Goal: Information Seeking & Learning: Learn about a topic

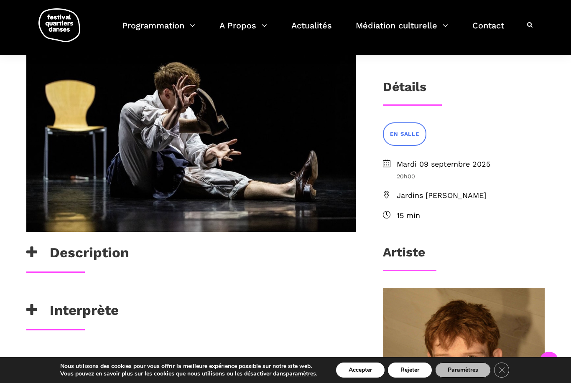
scroll to position [168, 0]
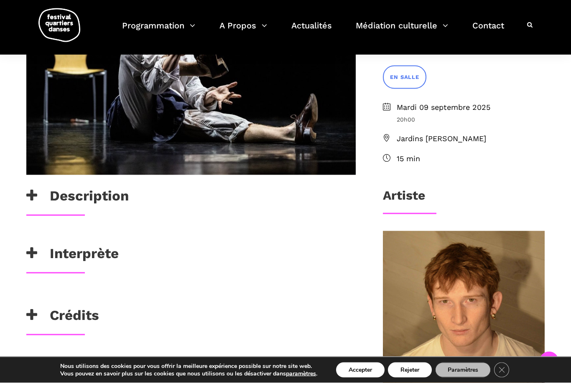
click at [69, 195] on h3 "Description" at bounding box center [77, 198] width 102 height 21
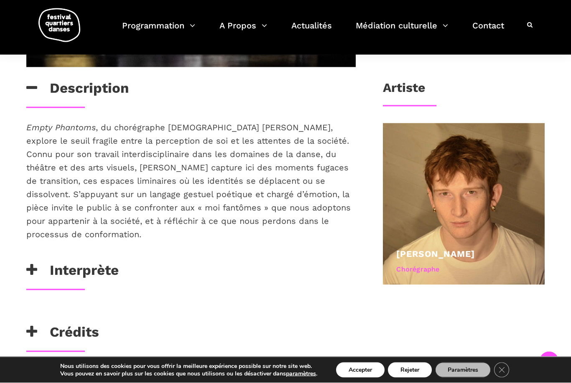
scroll to position [340, 0]
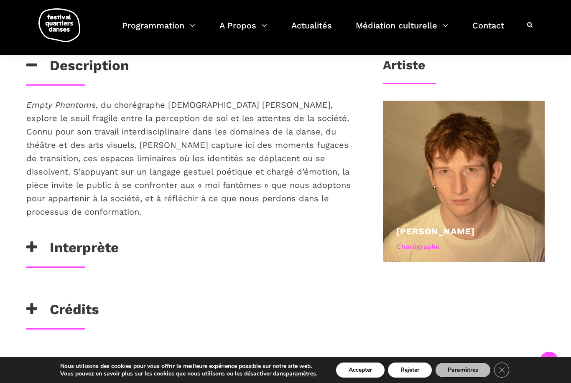
click at [49, 243] on h3 "Interprète" at bounding box center [72, 249] width 92 height 21
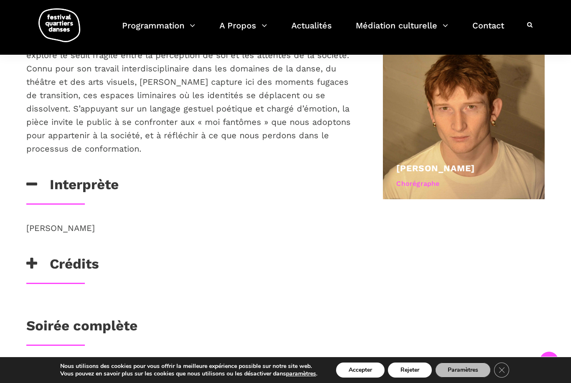
click at [56, 256] on h3 "Crédits" at bounding box center [62, 266] width 73 height 21
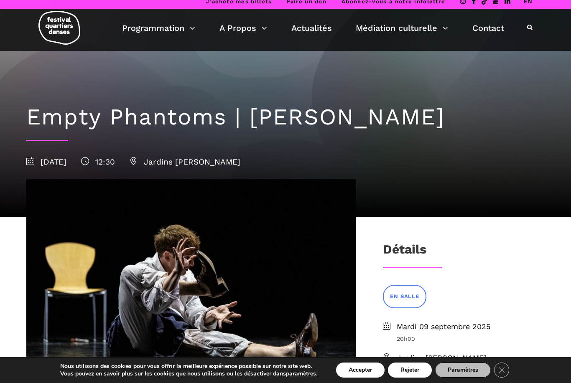
scroll to position [6, 0]
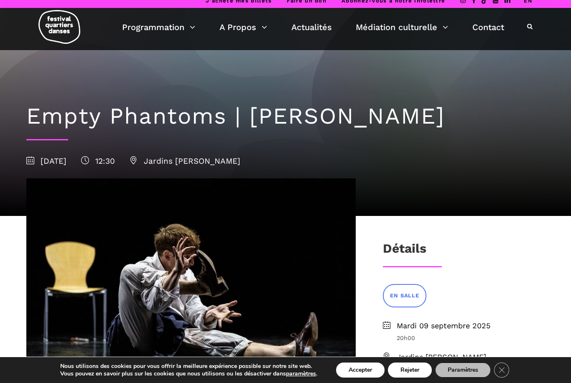
click at [147, 18] on div "Programmation Calendrier du Festival Les artistes du FQD 2025 Exposition photo …" at bounding box center [285, 29] width 558 height 42
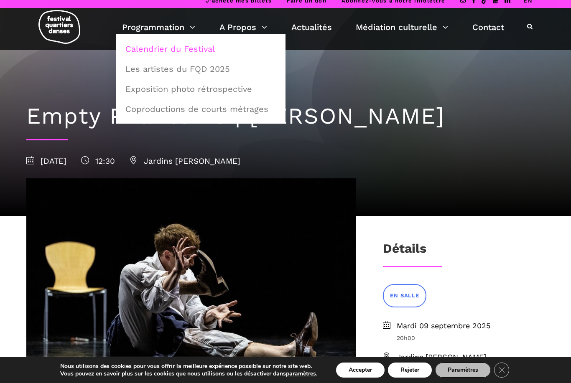
click at [159, 42] on link "Calendrier du Festival" at bounding box center [200, 48] width 160 height 19
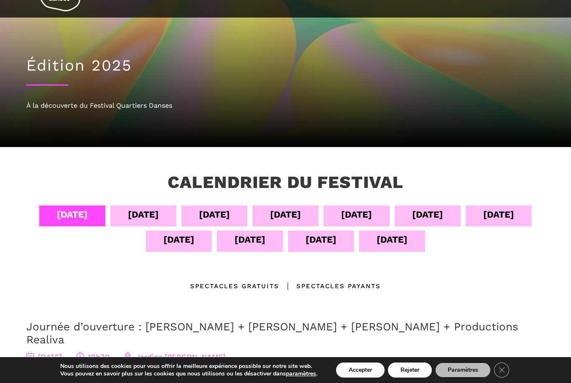
scroll to position [36, 0]
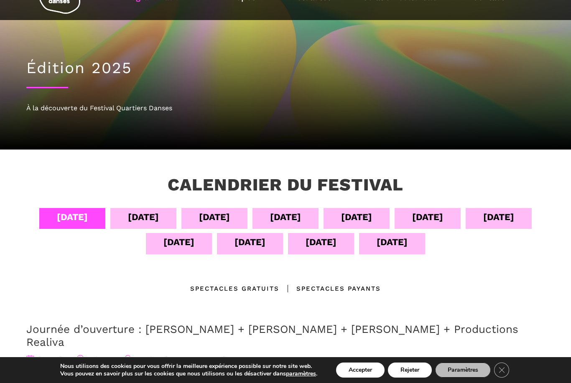
click at [443, 215] on div "09 sept" at bounding box center [427, 217] width 31 height 15
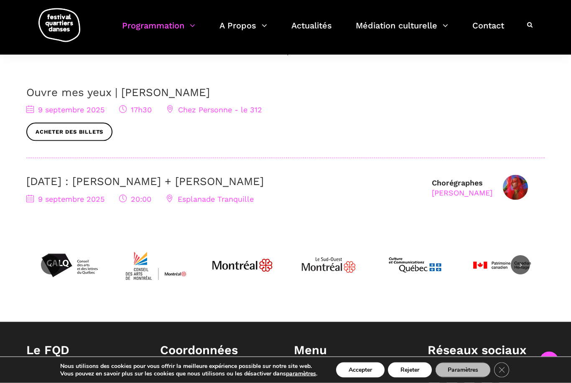
scroll to position [274, 0]
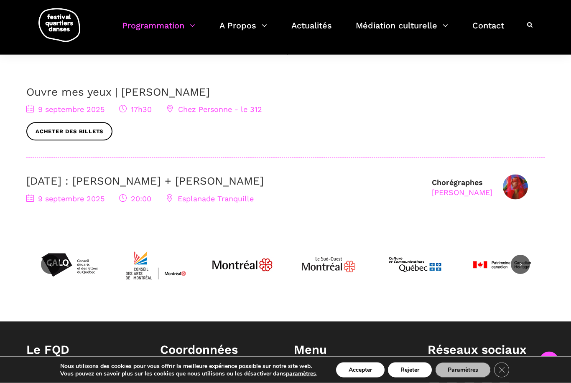
click at [93, 178] on link "9 septembre : Nicholas Bellefleur + Linus Jansner" at bounding box center [144, 181] width 237 height 13
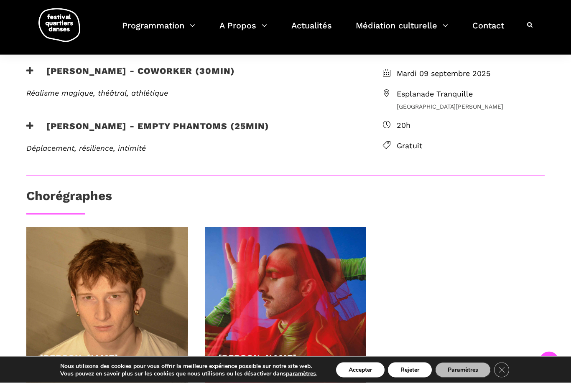
scroll to position [250, 0]
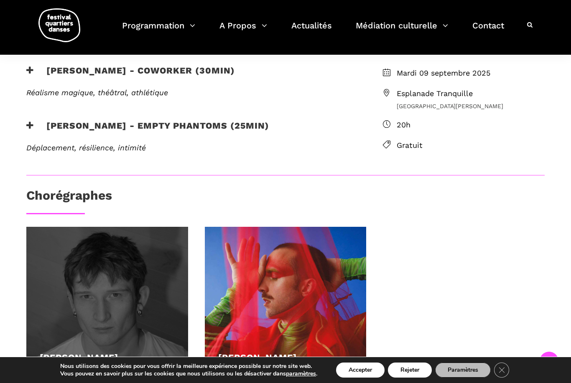
click at [79, 333] on div at bounding box center [107, 308] width 162 height 162
click at [89, 352] on link "[PERSON_NAME]" at bounding box center [79, 357] width 79 height 10
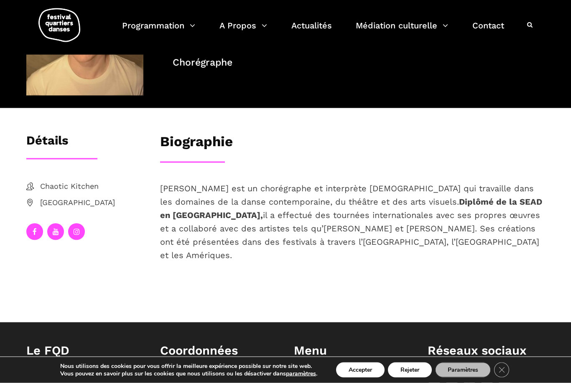
scroll to position [80, 0]
click at [459, 210] on p "Linus Jansner est un chorégraphe et interprète suédois qui travaille dans les d…" at bounding box center [352, 221] width 384 height 80
click at [464, 203] on strong "Diplômé de la SEAD en Autriche," at bounding box center [351, 207] width 382 height 23
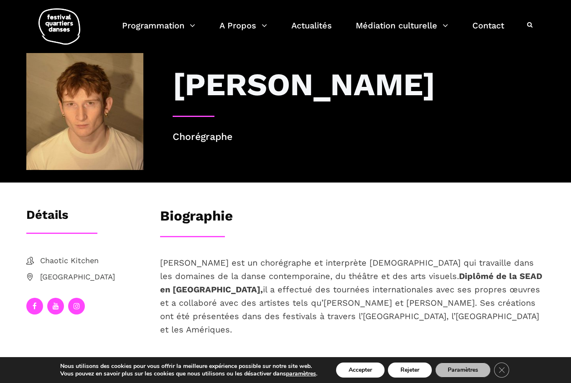
scroll to position [0, 0]
